Goal: Task Accomplishment & Management: Complete application form

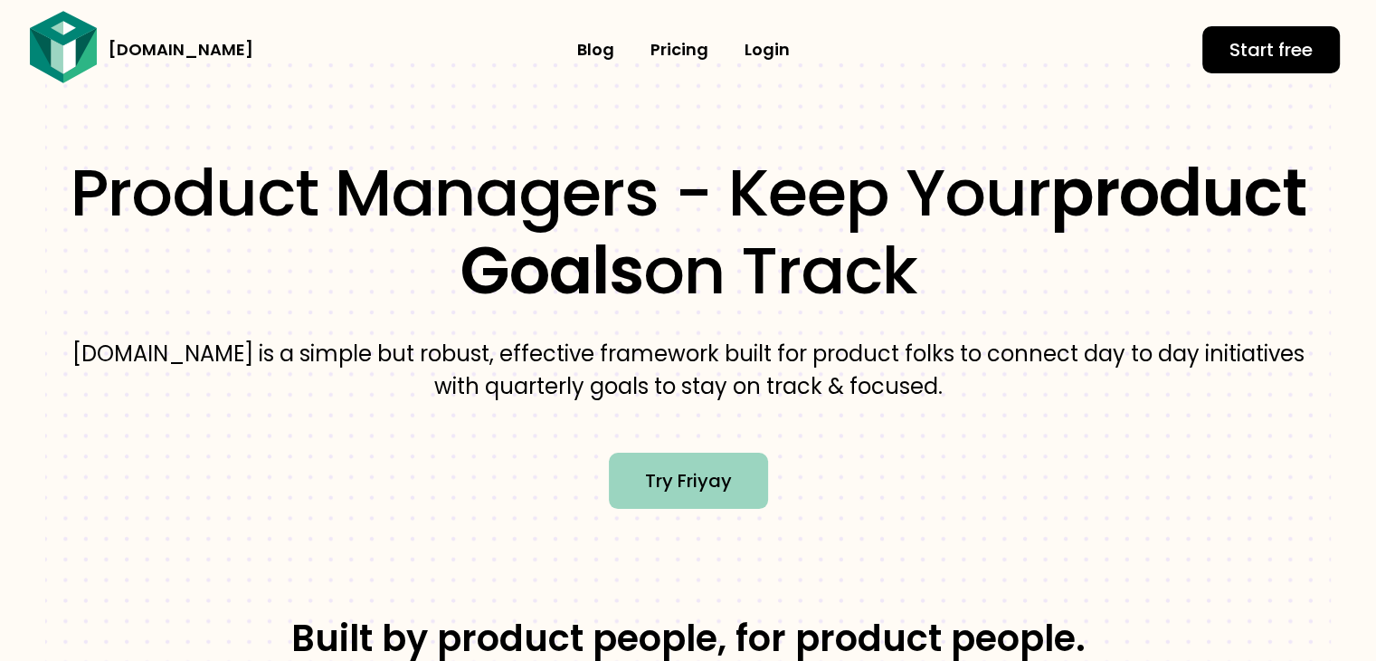
click at [686, 475] on span "Try Friyay" at bounding box center [688, 480] width 87 height 29
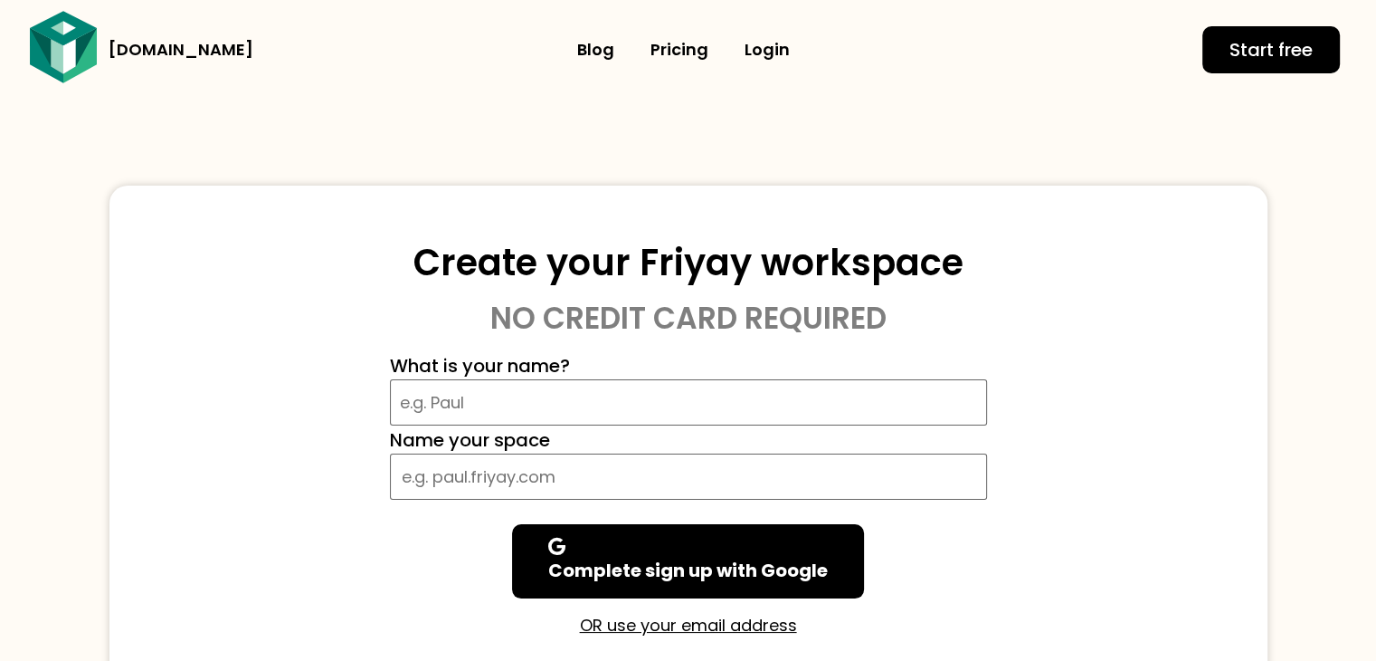
click at [620, 427] on div "Name your space" at bounding box center [688, 461] width 597 height 73
click at [588, 404] on input "What is your name?" at bounding box center [688, 402] width 597 height 46
type input "developer"
click at [460, 479] on input "What is your name?" at bounding box center [688, 476] width 597 height 46
